Goal: Transaction & Acquisition: Download file/media

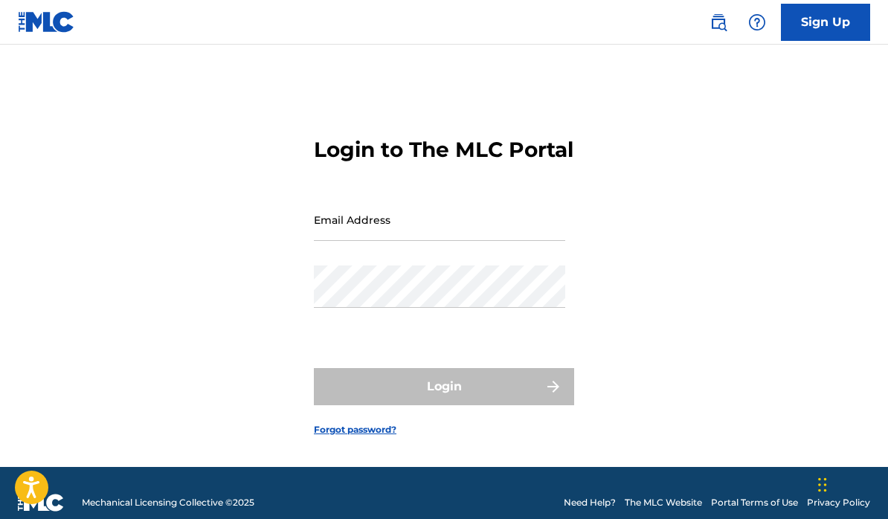
click at [417, 241] on input "Email Address" at bounding box center [439, 219] width 251 height 42
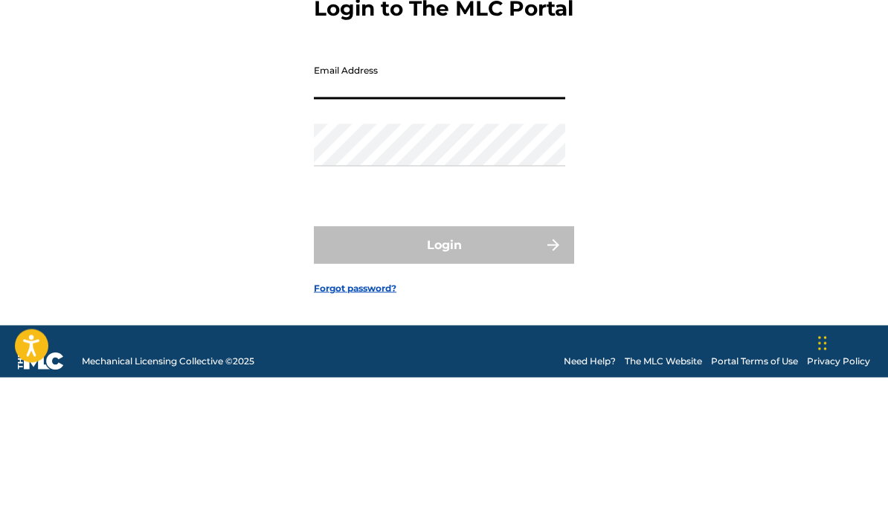
type input "[EMAIL_ADDRESS][DOMAIN_NAME]"
click at [444, 368] on button "Login" at bounding box center [444, 386] width 260 height 37
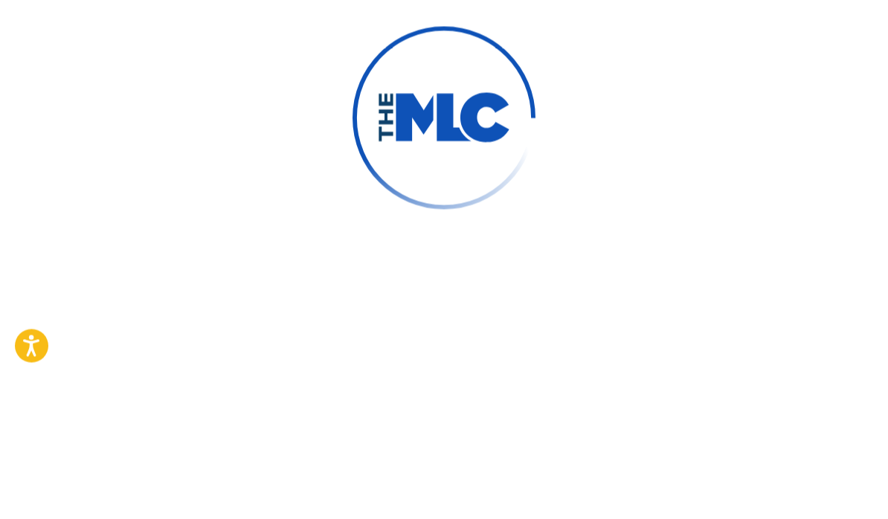
scroll to position [86, 0]
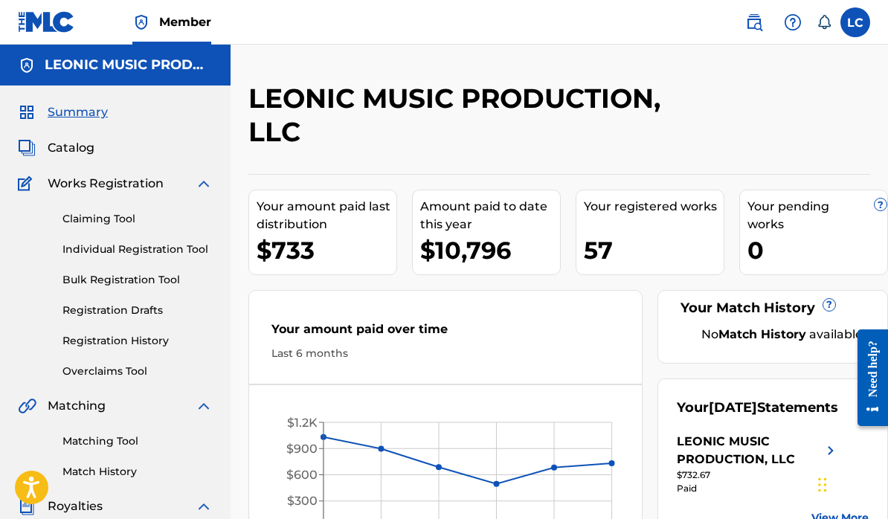
click at [90, 346] on link "Registration History" at bounding box center [137, 341] width 150 height 16
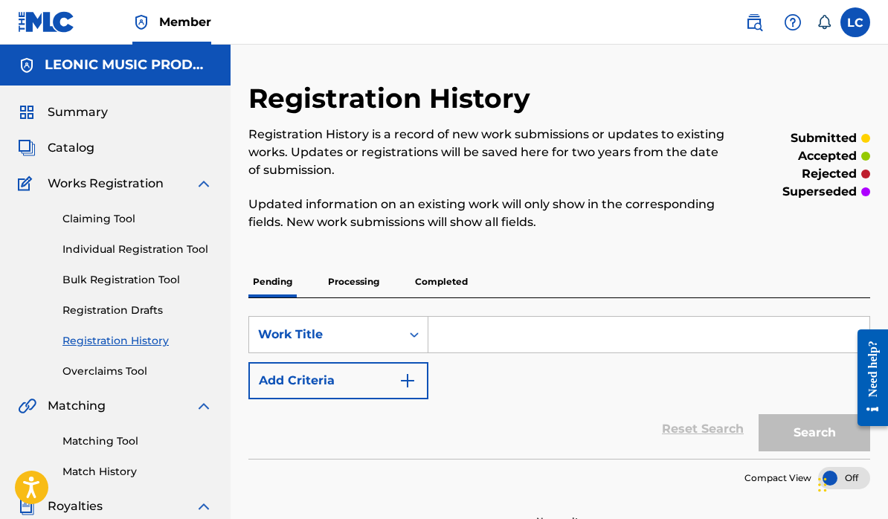
click at [75, 154] on span "Catalog" at bounding box center [71, 148] width 47 height 18
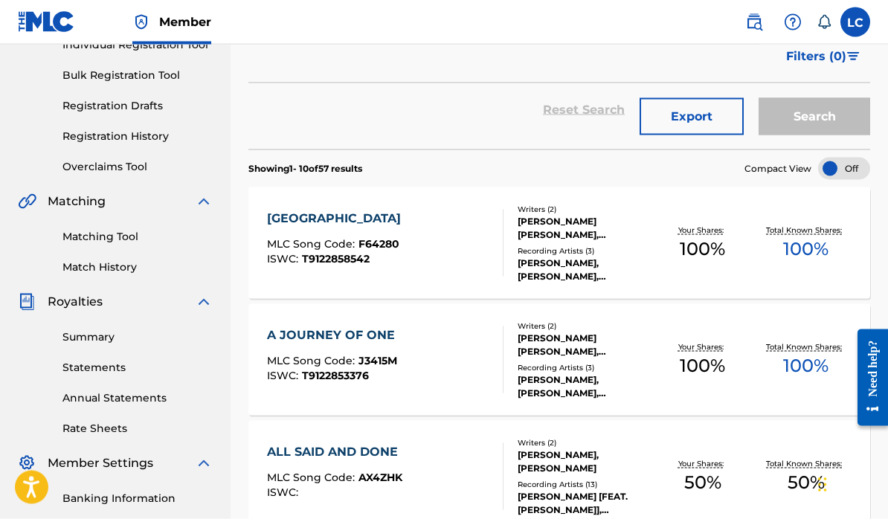
scroll to position [205, 0]
click at [769, 494] on div "Total Known Shares: 50 %" at bounding box center [805, 475] width 103 height 45
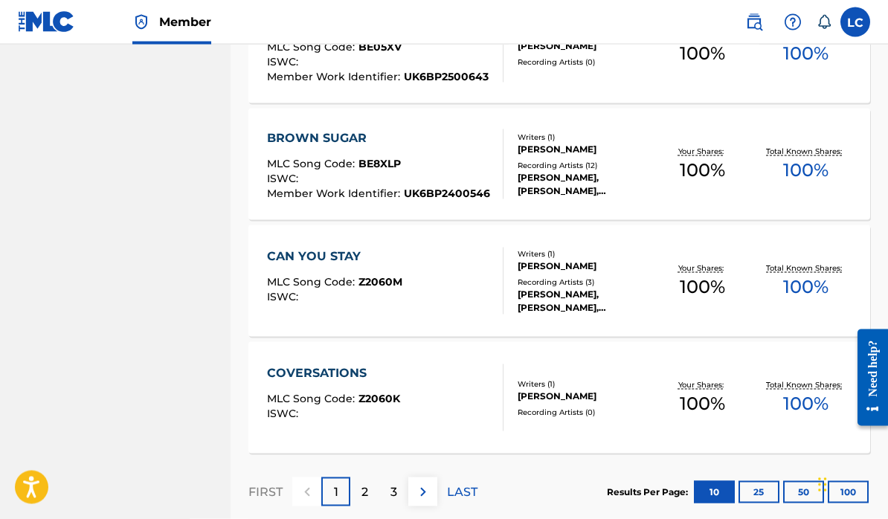
scroll to position [1116, 0]
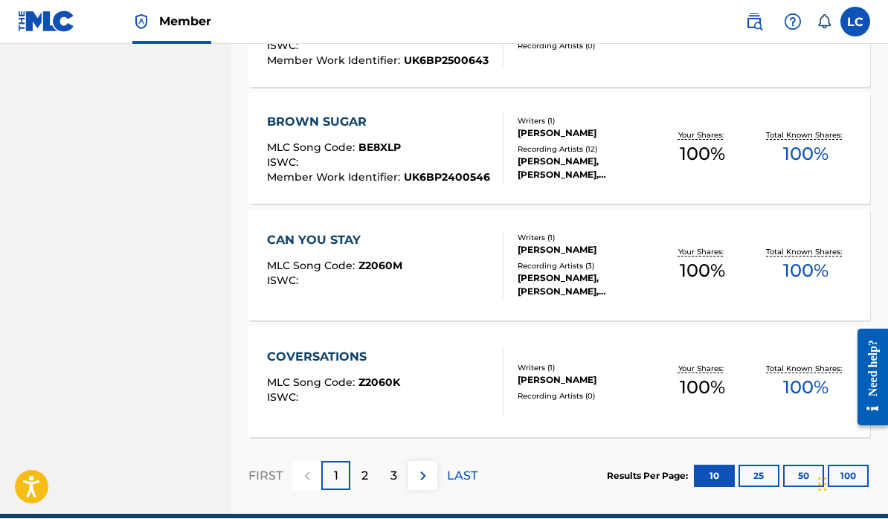
click at [429, 484] on img at bounding box center [423, 477] width 18 height 18
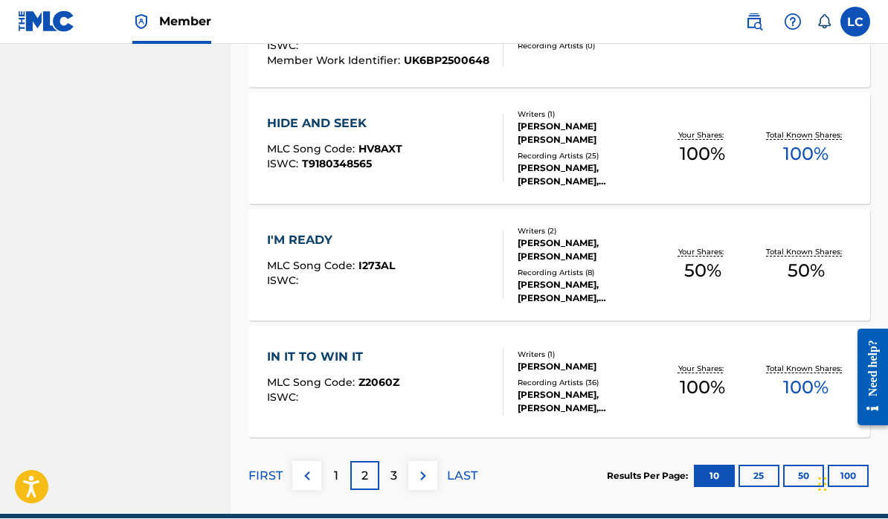
click at [431, 482] on img at bounding box center [423, 477] width 18 height 18
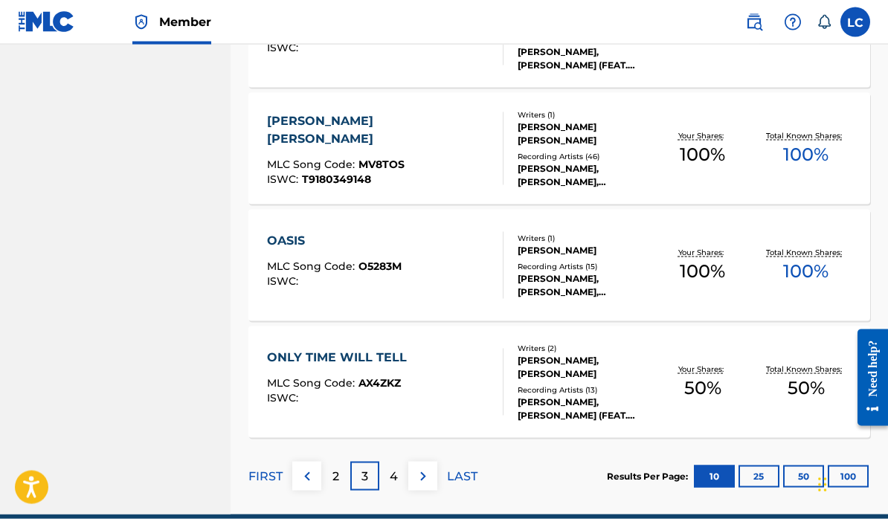
scroll to position [336, 0]
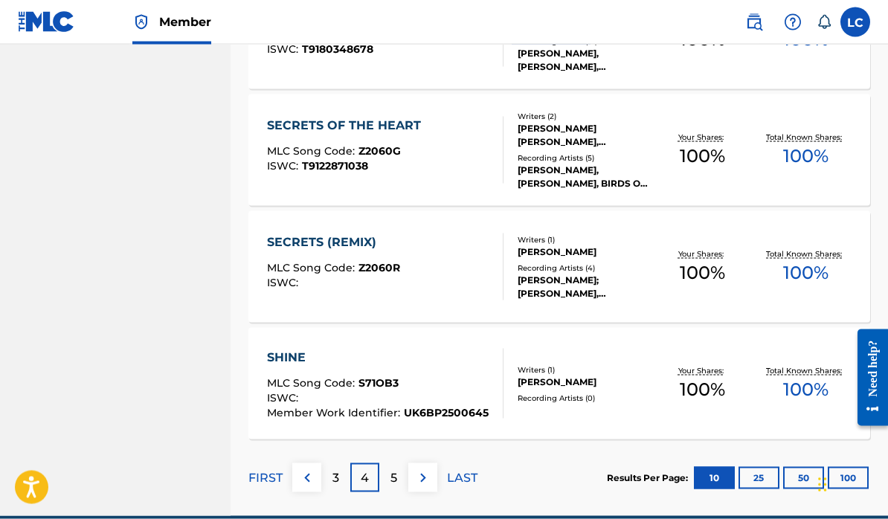
scroll to position [1116, 0]
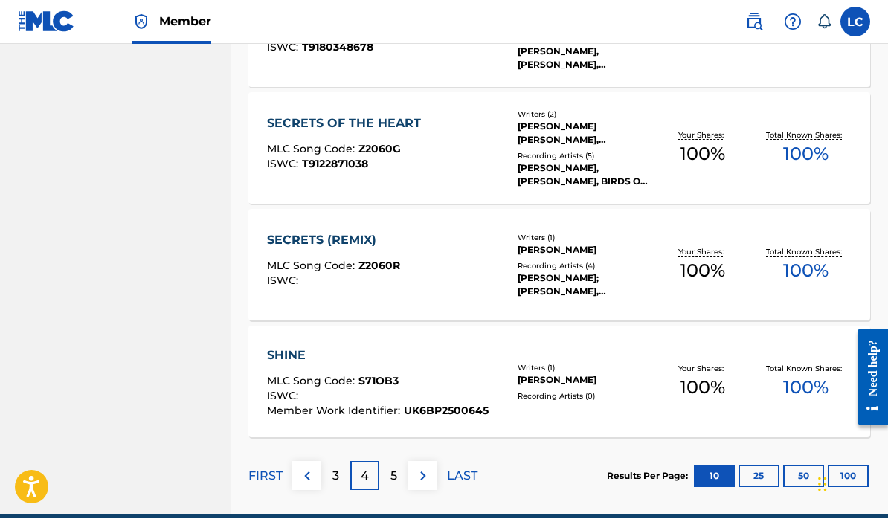
click at [424, 474] on img at bounding box center [423, 477] width 18 height 18
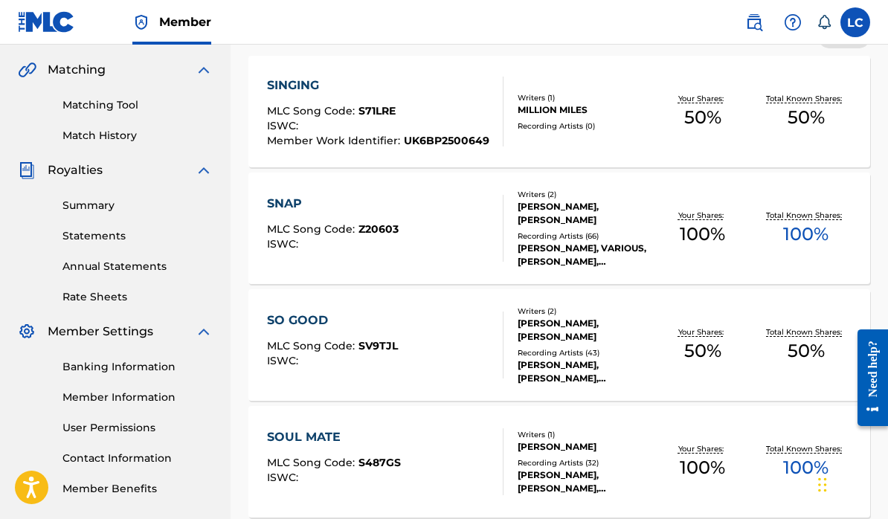
click at [88, 210] on link "Summary" at bounding box center [137, 206] width 150 height 16
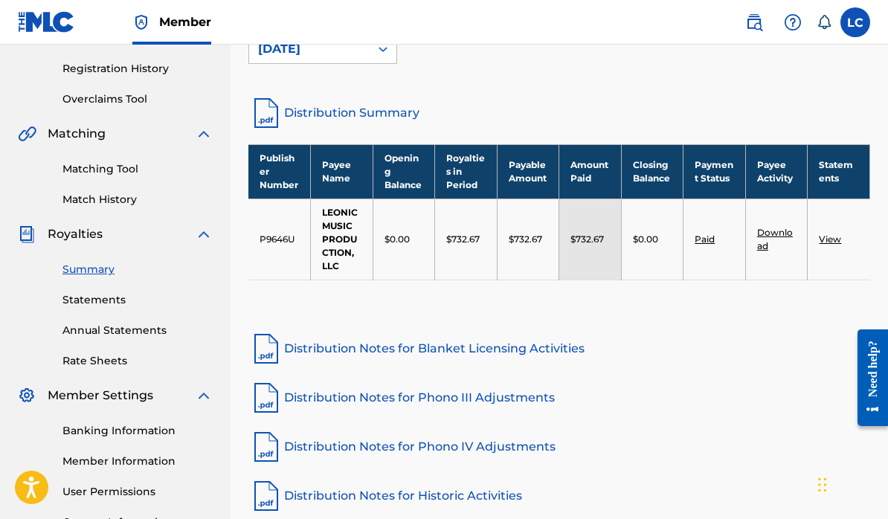
scroll to position [322, 0]
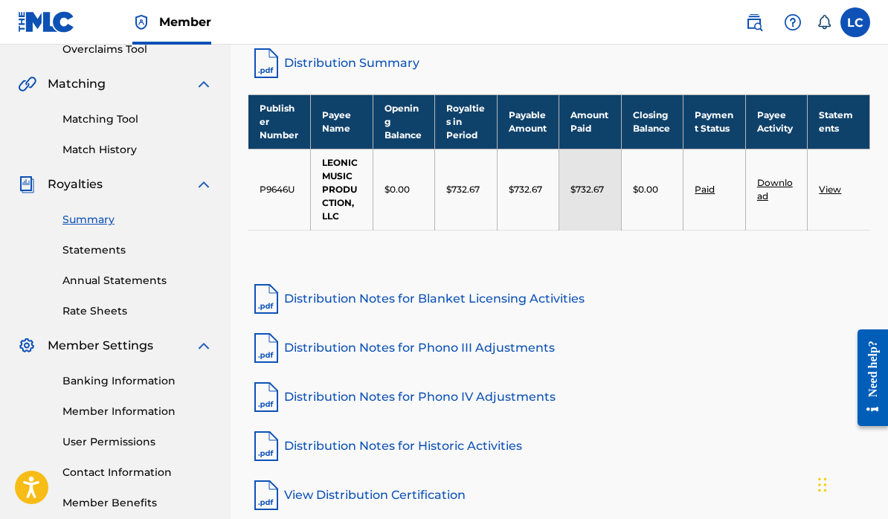
click at [833, 193] on link "View" at bounding box center [829, 189] width 22 height 11
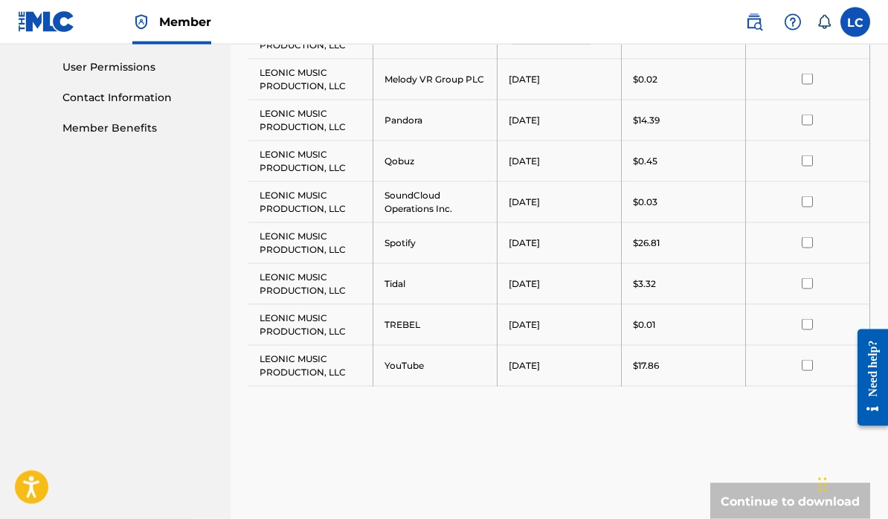
scroll to position [697, 0]
click at [663, 418] on div "Payee DSP Distribution Period Amount Select All LEONIC MUSIC PRODUCTION, LLC Am…" at bounding box center [558, 83] width 621 height 679
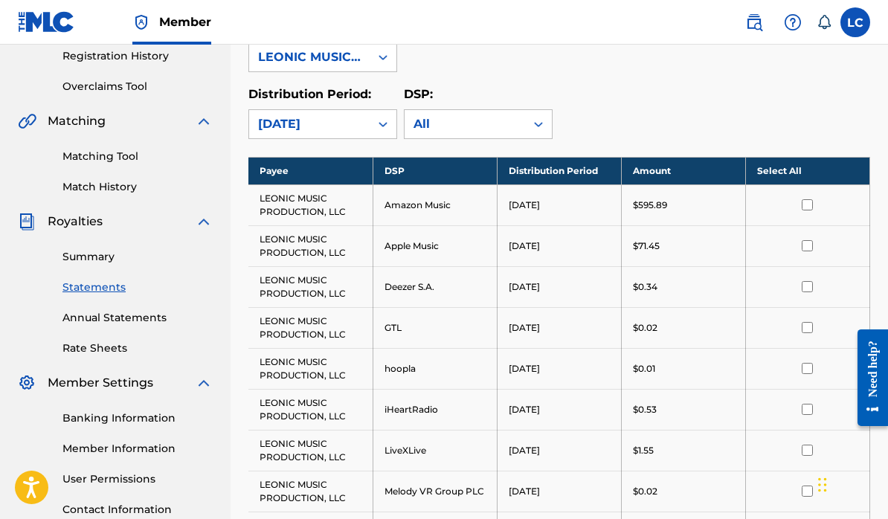
scroll to position [284, 0]
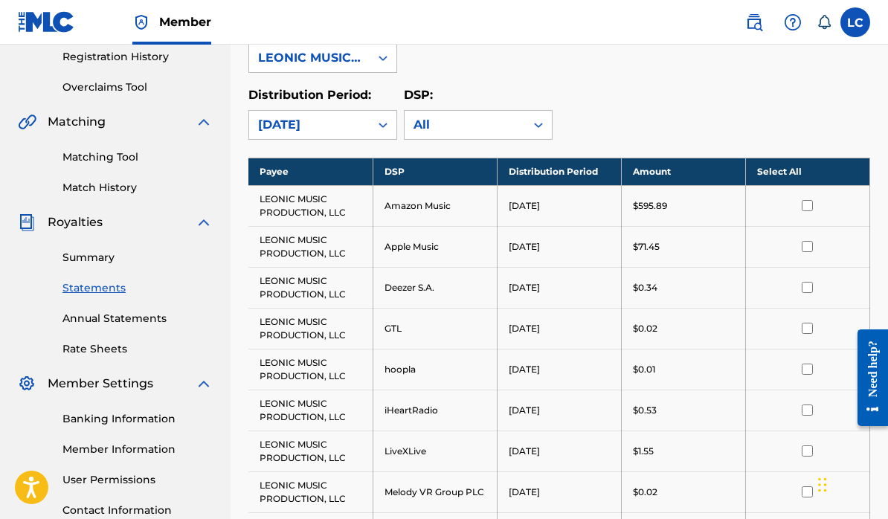
click at [811, 205] on input "checkbox" at bounding box center [806, 205] width 11 height 11
click at [811, 204] on input "checkbox" at bounding box center [806, 205] width 11 height 11
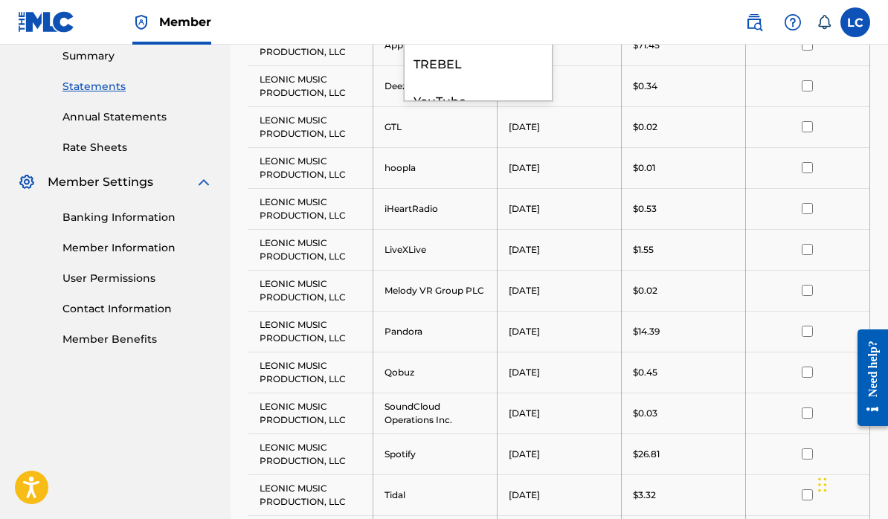
scroll to position [494, 0]
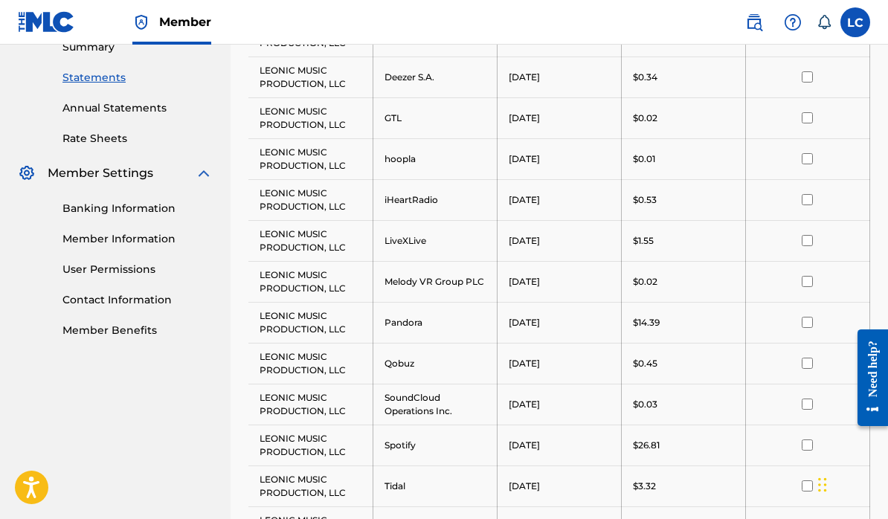
click at [885, 138] on div "Royalty Statements Select your desired payee from the Payee drop-down menu. The…" at bounding box center [558, 184] width 657 height 1195
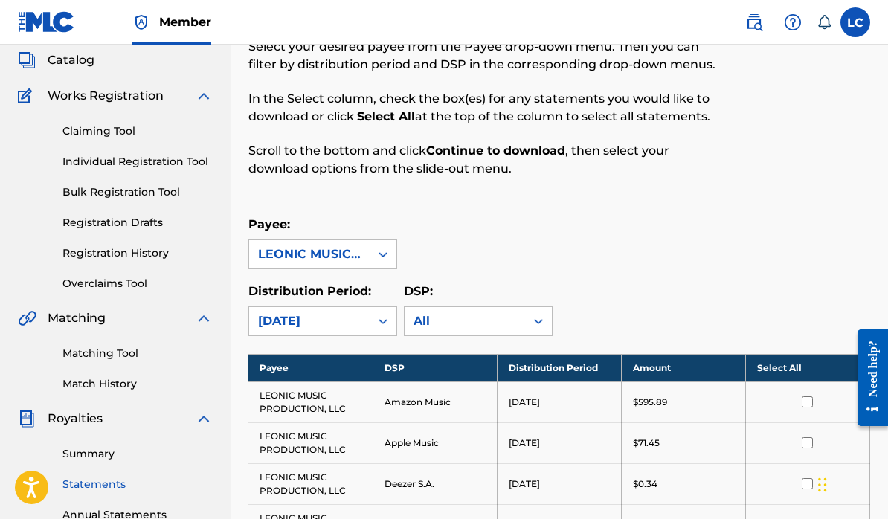
scroll to position [0, 0]
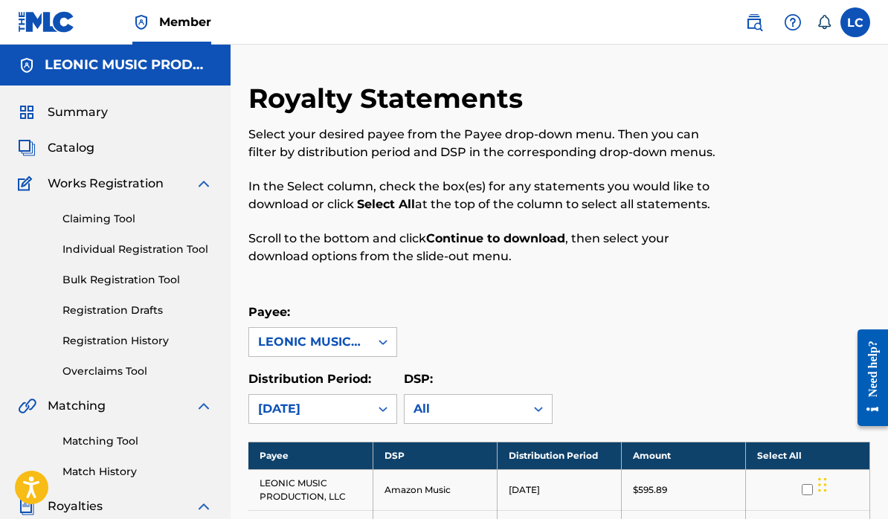
click at [83, 219] on link "Claiming Tool" at bounding box center [137, 219] width 150 height 16
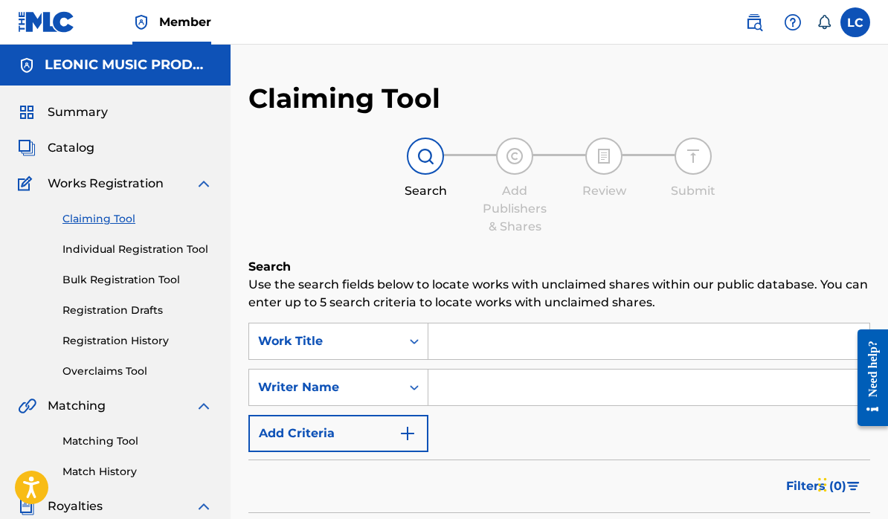
click at [83, 255] on link "Individual Registration Tool" at bounding box center [137, 250] width 150 height 16
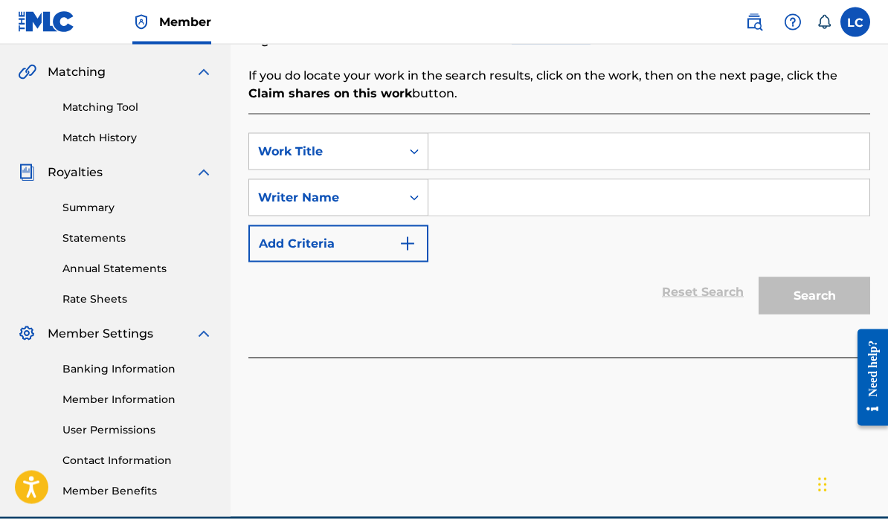
scroll to position [336, 0]
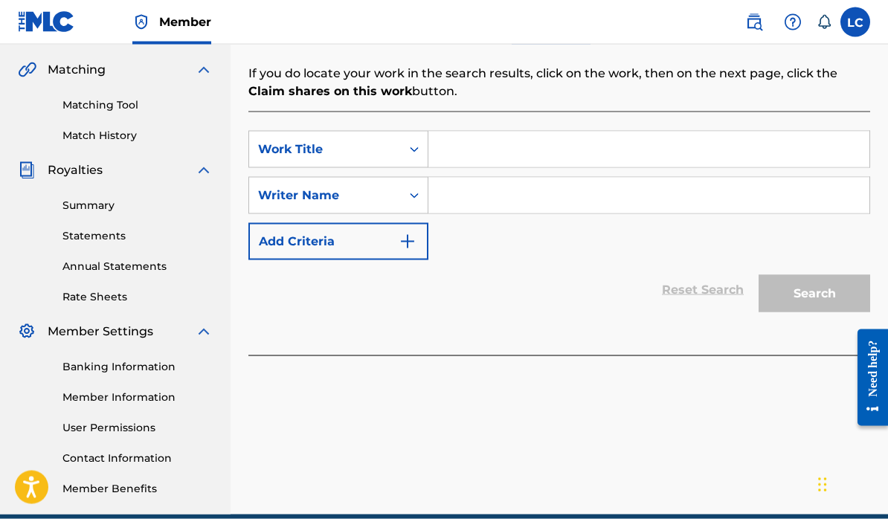
click at [88, 242] on link "Statements" at bounding box center [137, 236] width 150 height 16
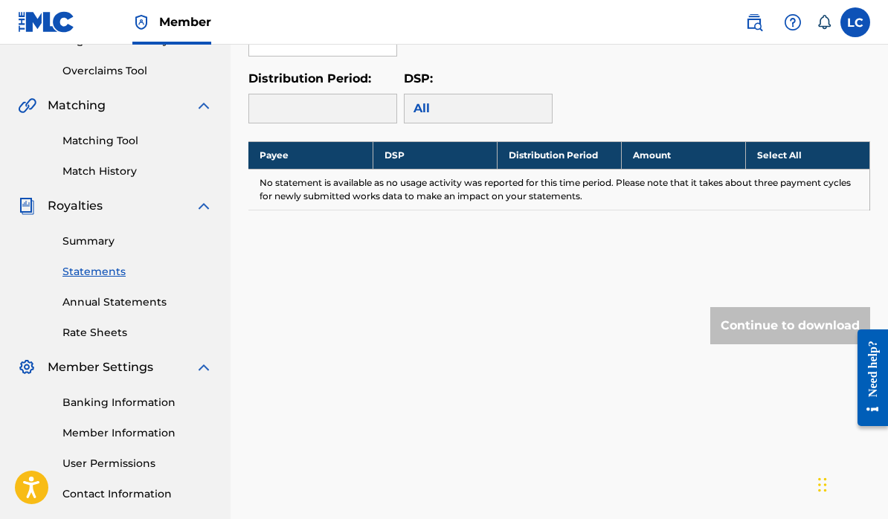
scroll to position [282, 0]
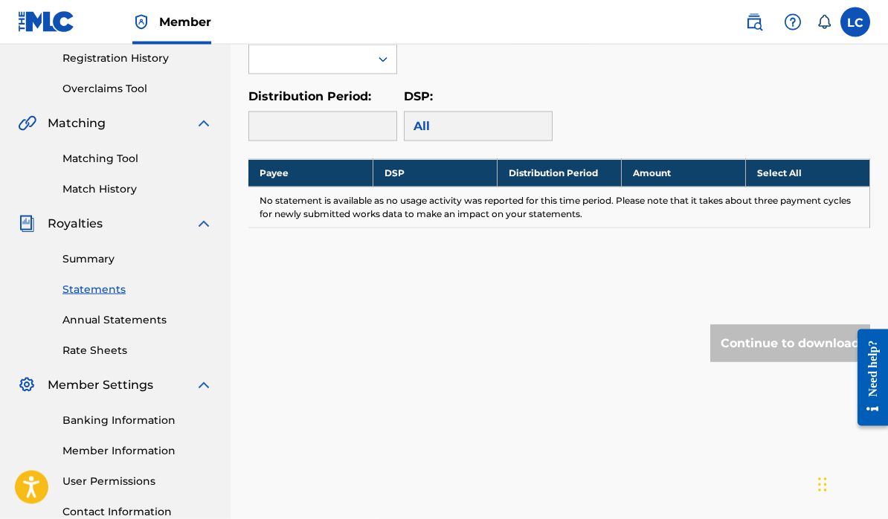
click at [90, 320] on link "Annual Statements" at bounding box center [137, 320] width 150 height 16
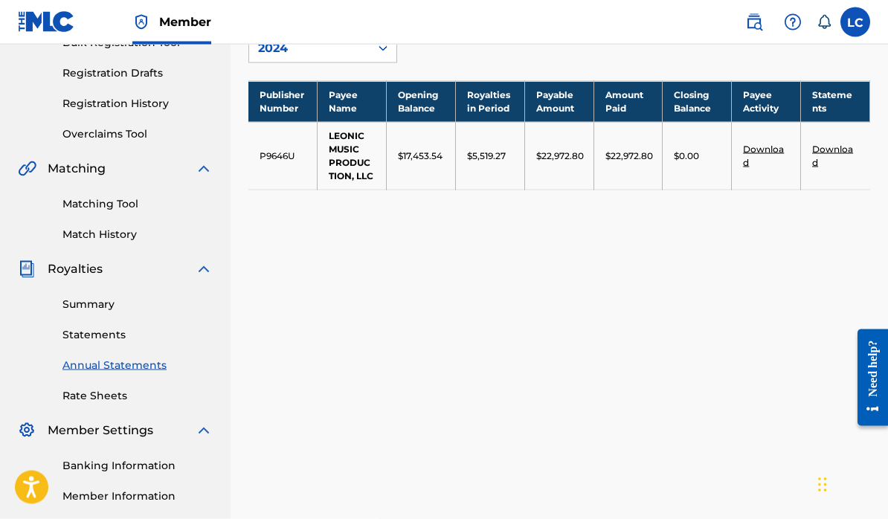
scroll to position [239, 0]
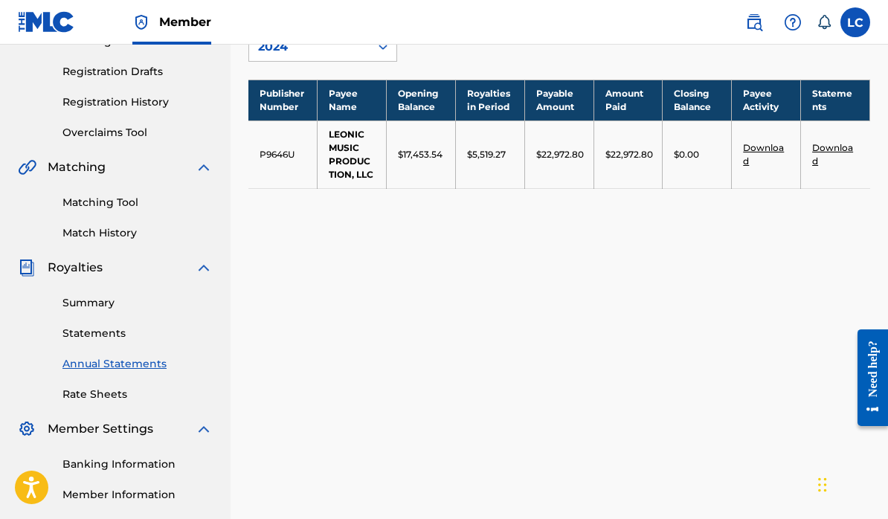
click at [21, 378] on div "Summary Statements Annual Statements Rate Sheets" at bounding box center [115, 340] width 195 height 126
click at [68, 401] on link "Rate Sheets" at bounding box center [137, 395] width 150 height 16
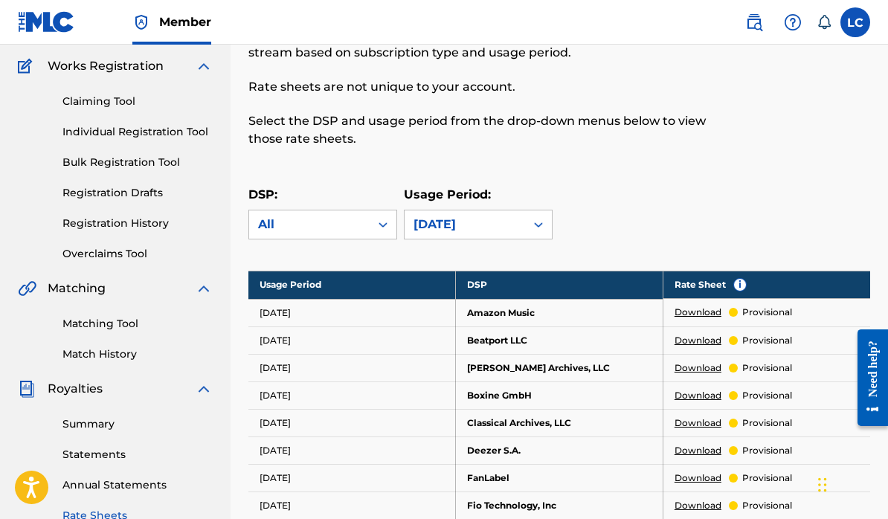
scroll to position [143, 0]
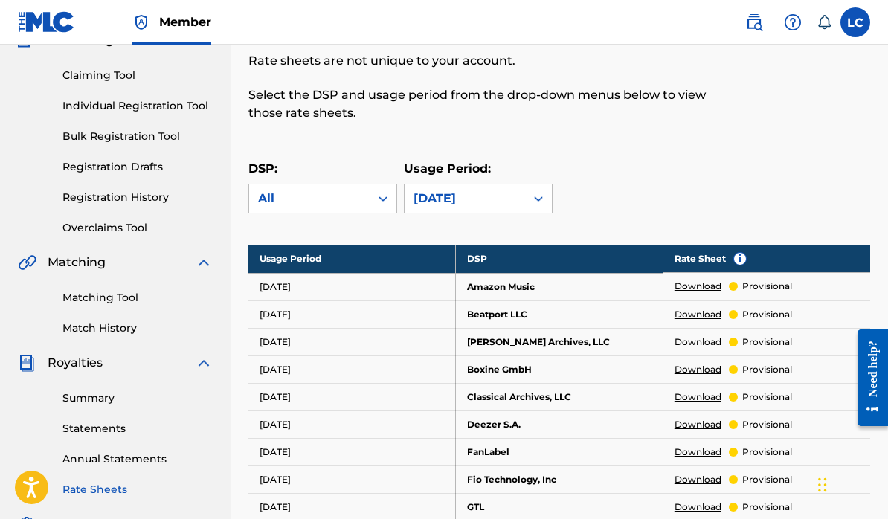
click at [645, 209] on div "DSP: All Usage Period: [DATE]" at bounding box center [558, 193] width 621 height 67
click at [699, 291] on link "Download" at bounding box center [697, 286] width 47 height 13
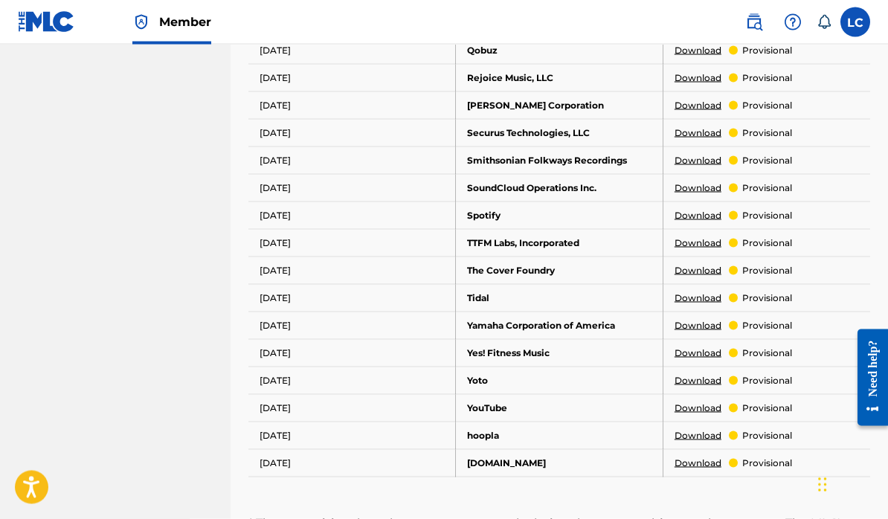
scroll to position [903, 0]
click at [708, 300] on link "Download" at bounding box center [697, 297] width 47 height 13
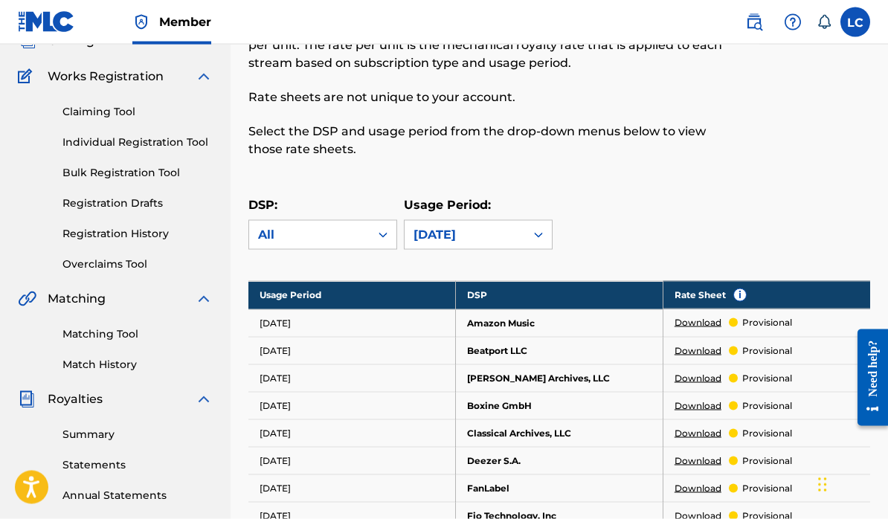
scroll to position [144, 0]
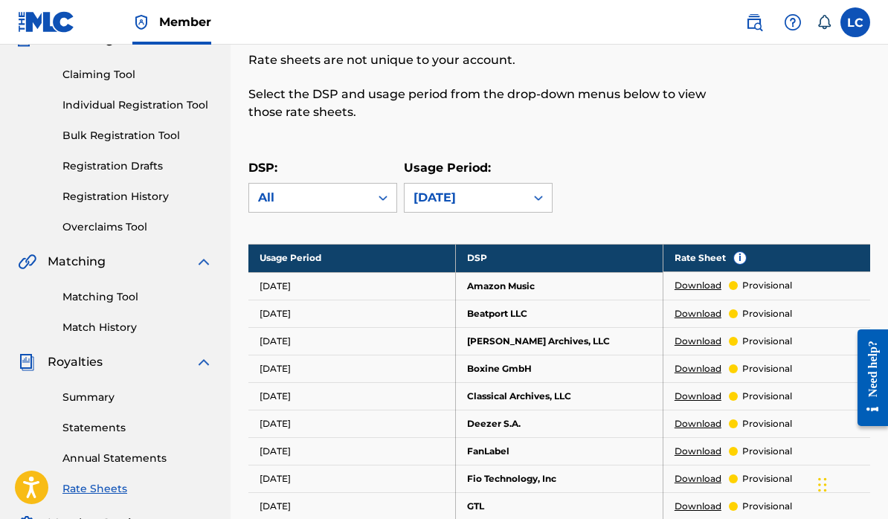
click at [788, 365] on p "provisional" at bounding box center [767, 368] width 50 height 13
click at [793, 365] on td "Download provisional" at bounding box center [765, 369] width 207 height 28
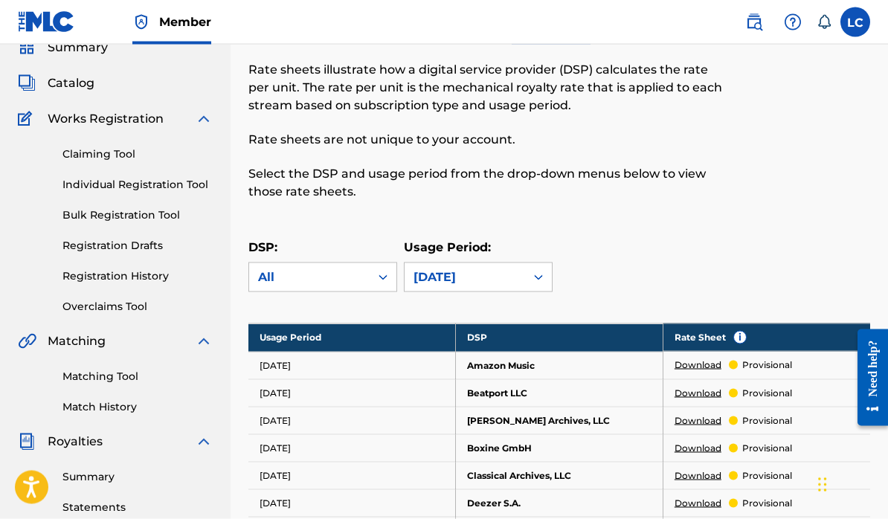
scroll to position [65, 0]
click at [94, 282] on link "Registration History" at bounding box center [137, 276] width 150 height 16
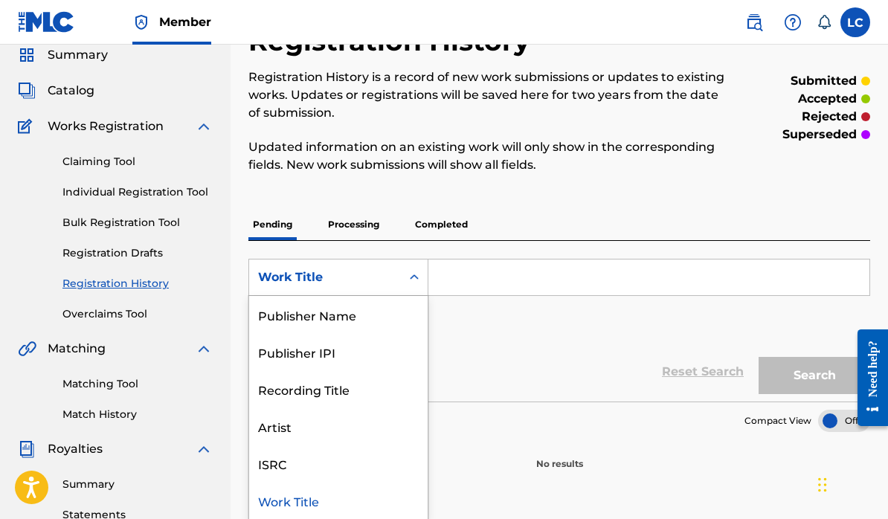
scroll to position [58, 0]
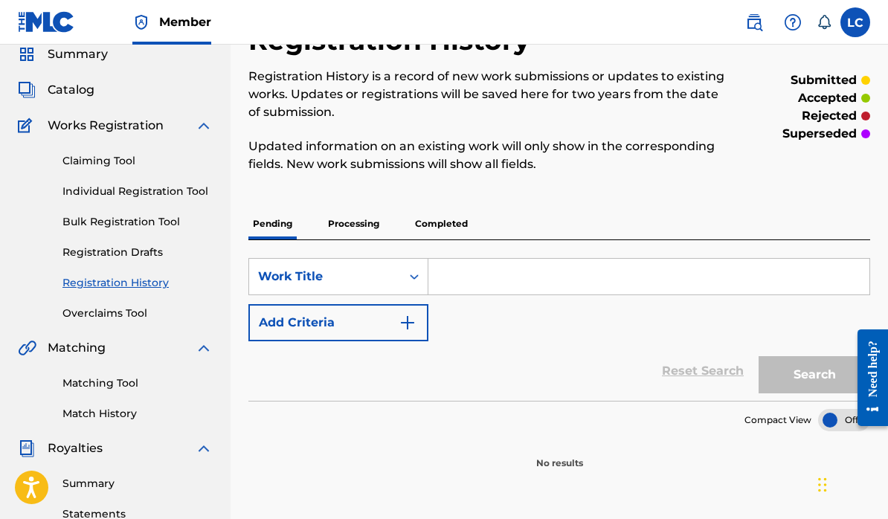
click at [477, 325] on div "SearchWithCriteria03fd0bc8-48d2-4bce-8620-97cb87e5f7f8 Work Title Add Criteria" at bounding box center [558, 299] width 621 height 83
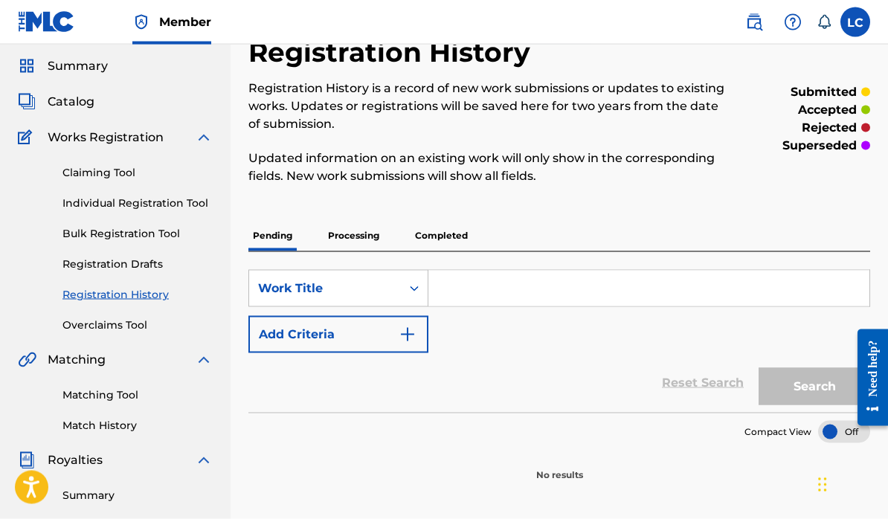
scroll to position [0, 0]
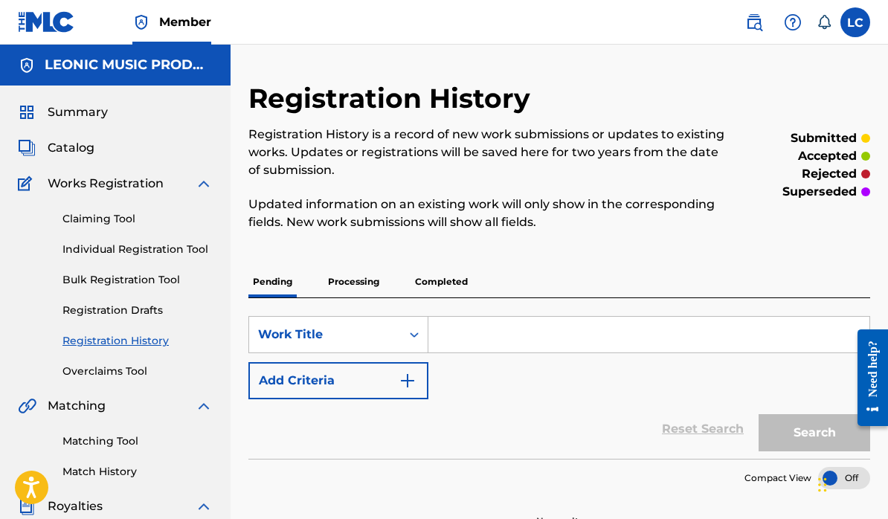
click at [72, 114] on span "Summary" at bounding box center [78, 112] width 60 height 18
